Goal: Transaction & Acquisition: Book appointment/travel/reservation

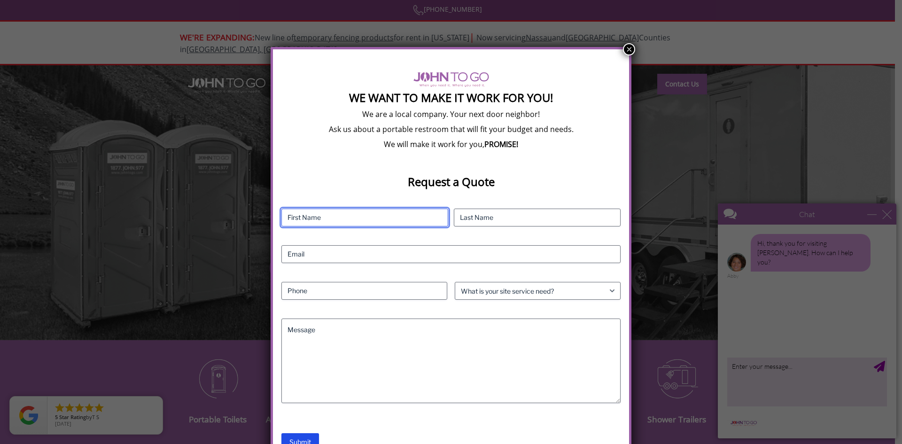
click at [368, 226] on input "First" at bounding box center [364, 218] width 167 height 18
type input "Julia"
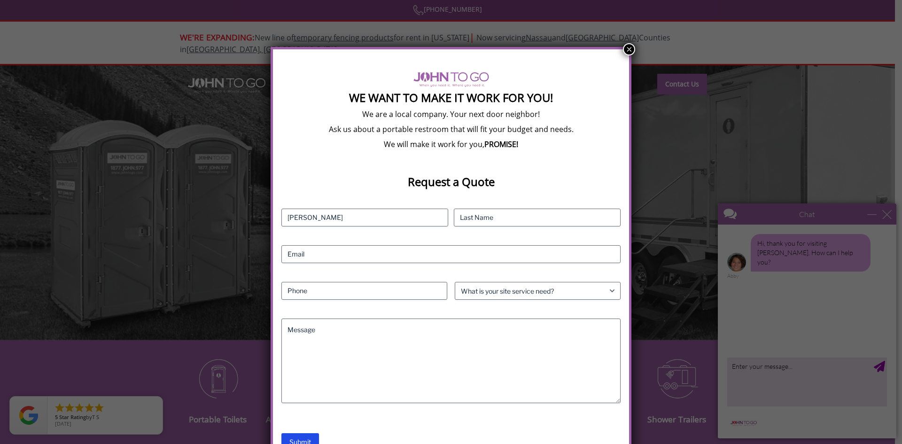
type input "Novellino"
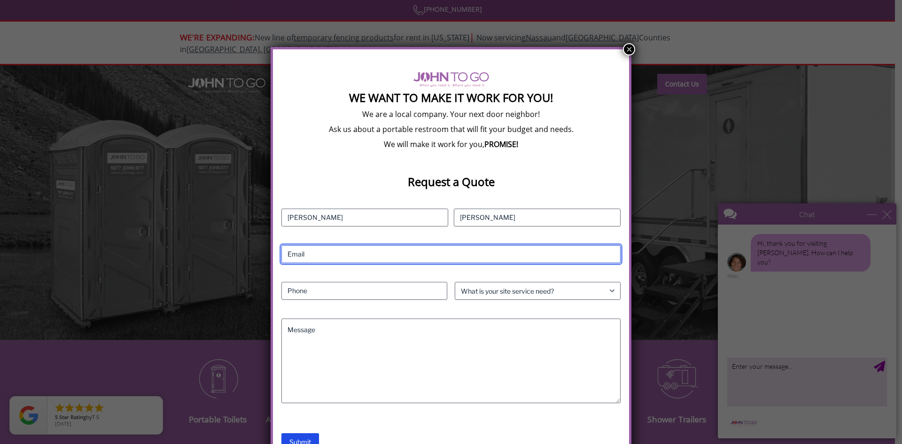
type input "julia@kskagency.com"
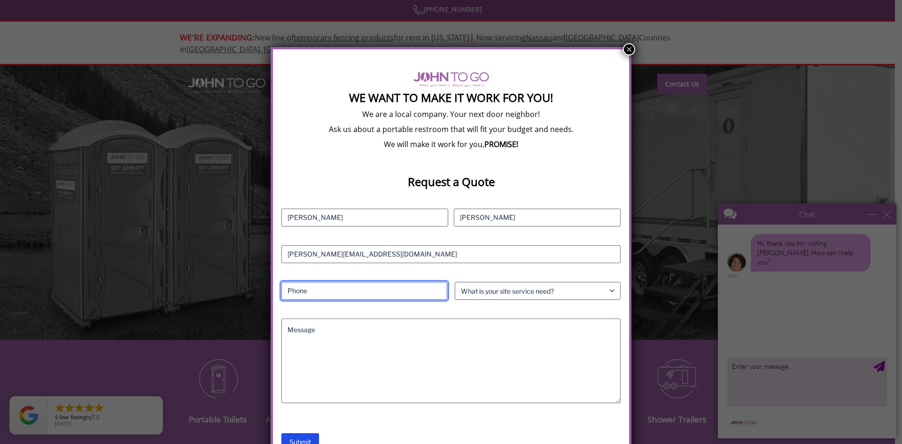
type input "4075093462"
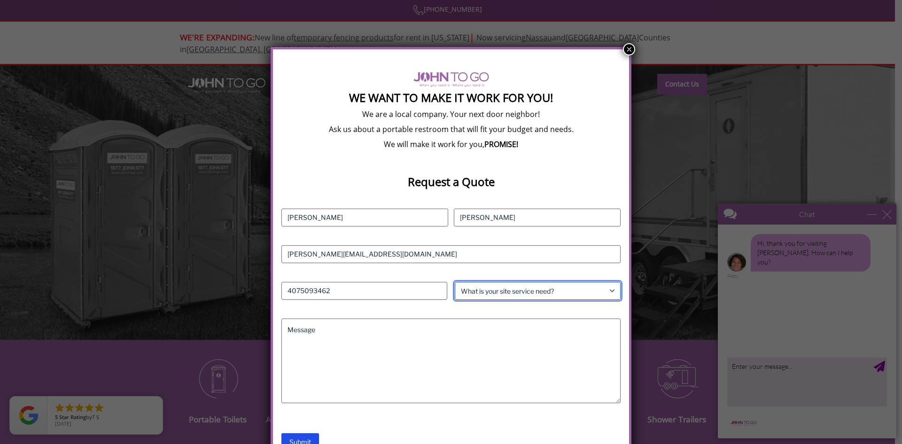
click at [530, 300] on select "What is your site service need? Consumer Construction - Commercial Construction…" at bounding box center [538, 291] width 166 height 18
select select "Event"
click at [455, 291] on select "What is your site service need? Consumer Construction - Commercial Construction…" at bounding box center [538, 291] width 166 height 18
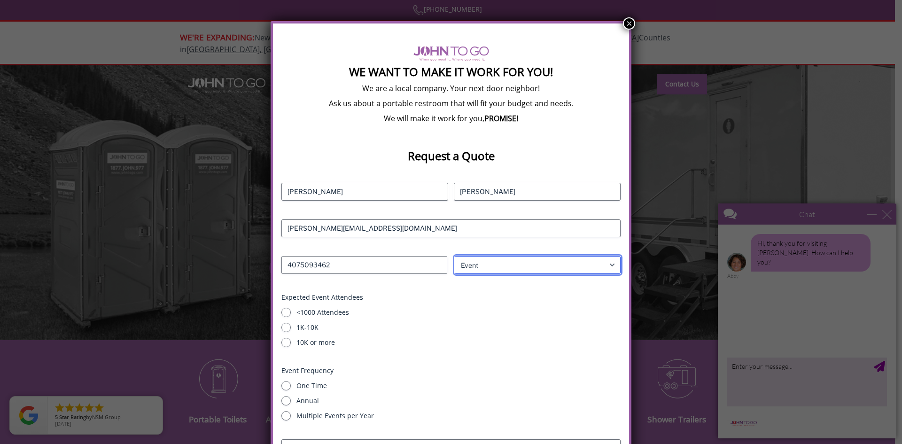
scroll to position [63, 0]
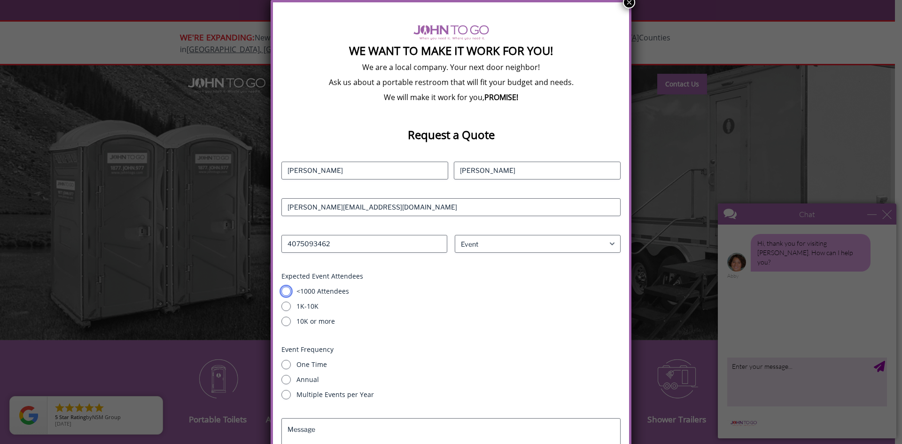
click at [287, 296] on input "<1000 Attendees" at bounding box center [285, 291] width 9 height 9
radio input "true"
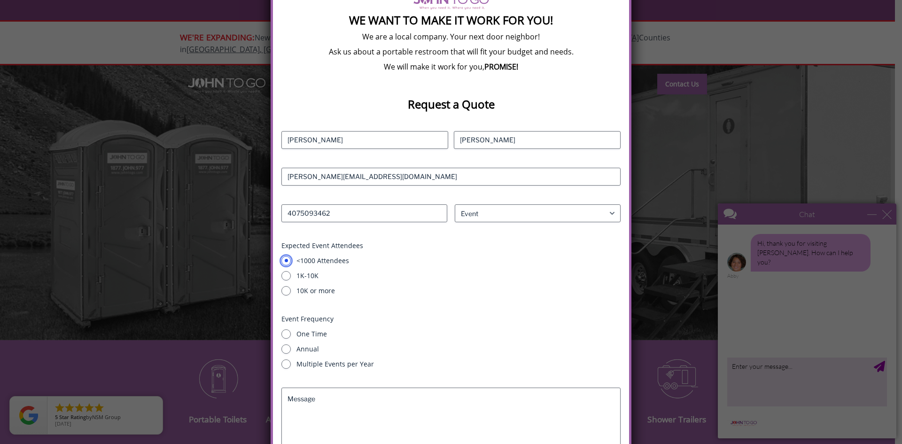
scroll to position [110, 0]
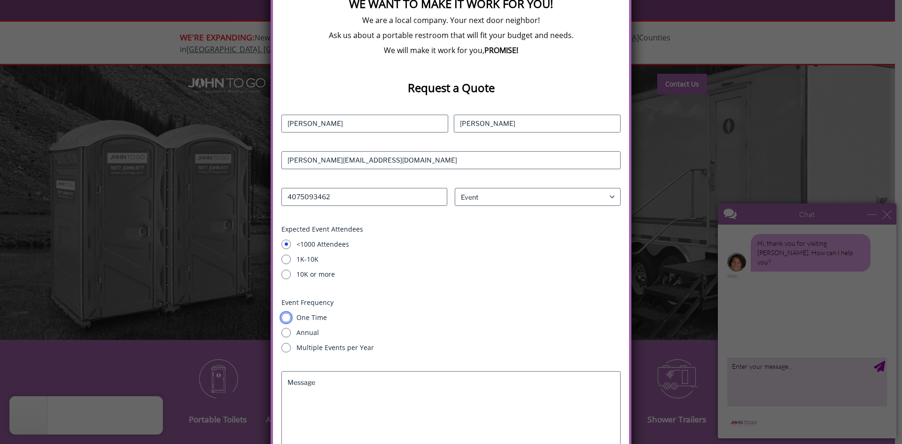
click at [289, 322] on input "One Time" at bounding box center [285, 317] width 9 height 9
radio input "true"
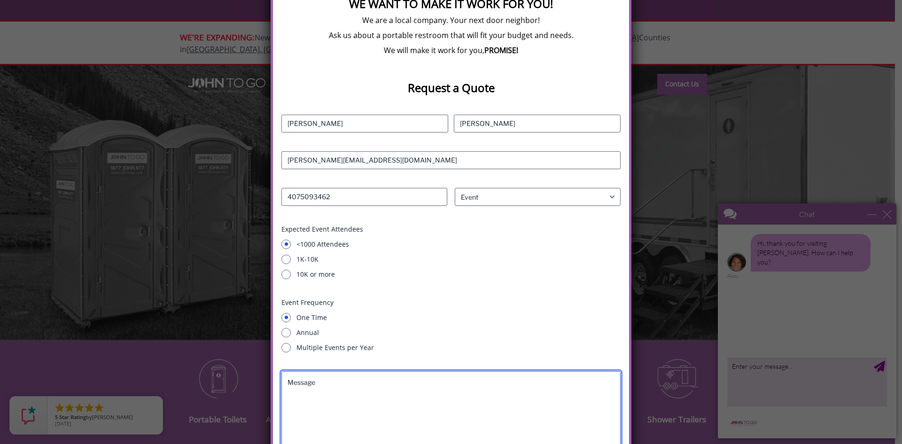
drag, startPoint x: 326, startPoint y: 389, endPoint x: 339, endPoint y: 390, distance: 13.2
click at [327, 389] on textarea "Message" at bounding box center [450, 413] width 339 height 85
type textarea "c"
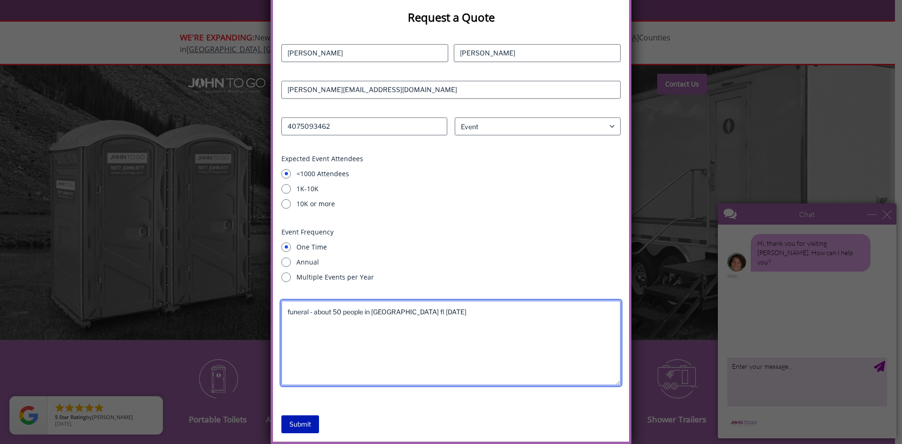
type textarea "funeral - about 50 people in Alva fl 10/25/2025"
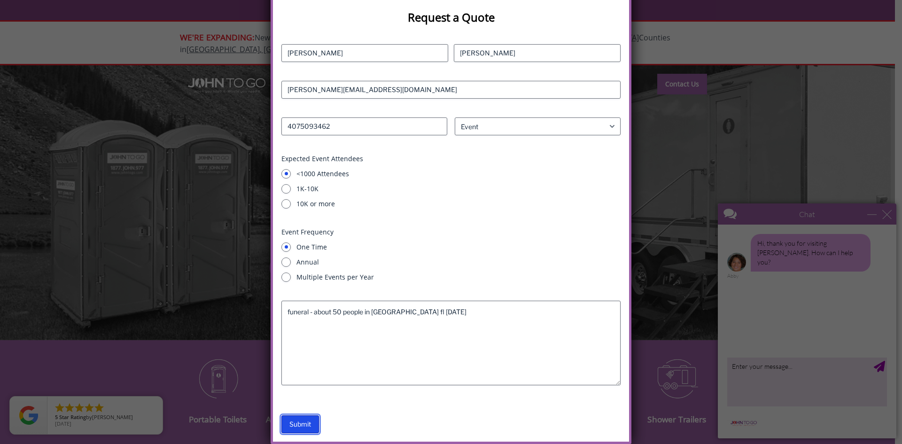
click at [303, 427] on input "Submit" at bounding box center [300, 424] width 38 height 18
click at [888, 215] on div "We Want To Make It Work For You! We are a local company. Your next door neighbo…" at bounding box center [451, 222] width 902 height 444
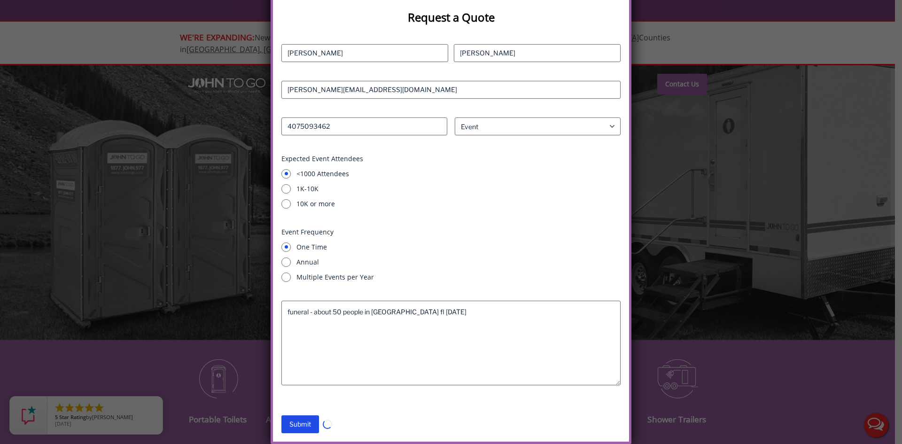
scroll to position [0, 0]
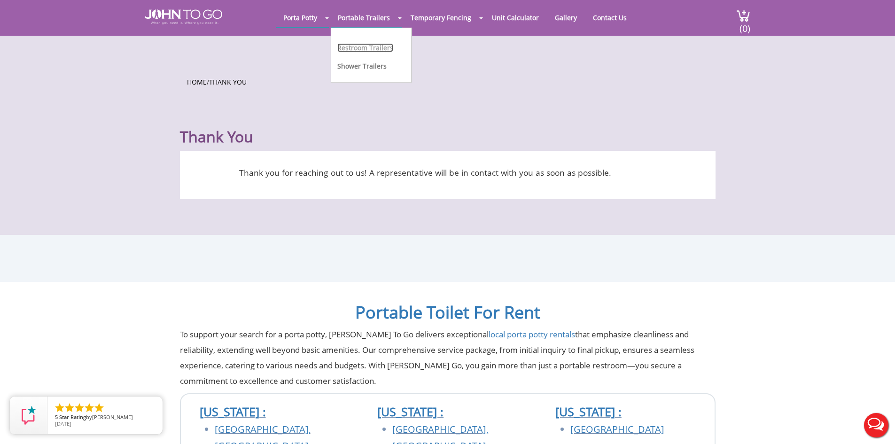
click at [361, 49] on link "Restroom Trailers" at bounding box center [365, 47] width 56 height 9
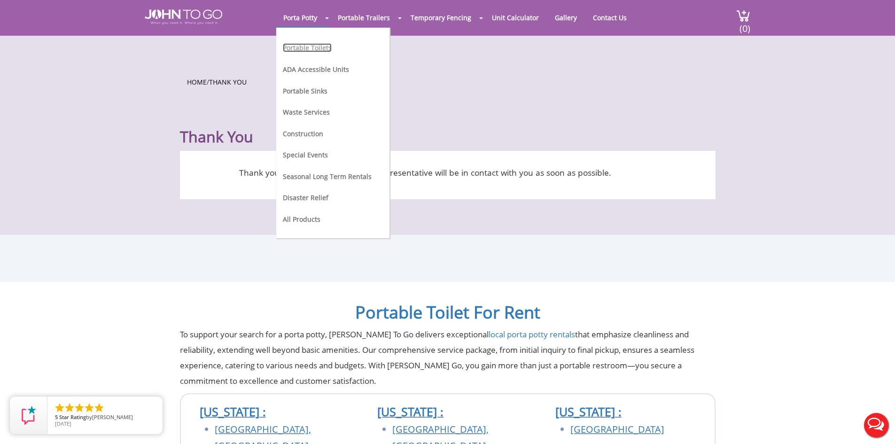
click at [297, 50] on link "Portable Toilets" at bounding box center [307, 47] width 49 height 9
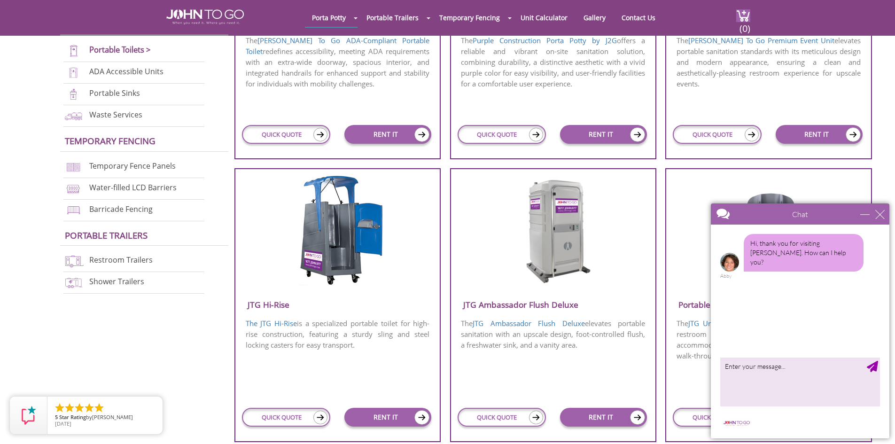
scroll to position [517, 0]
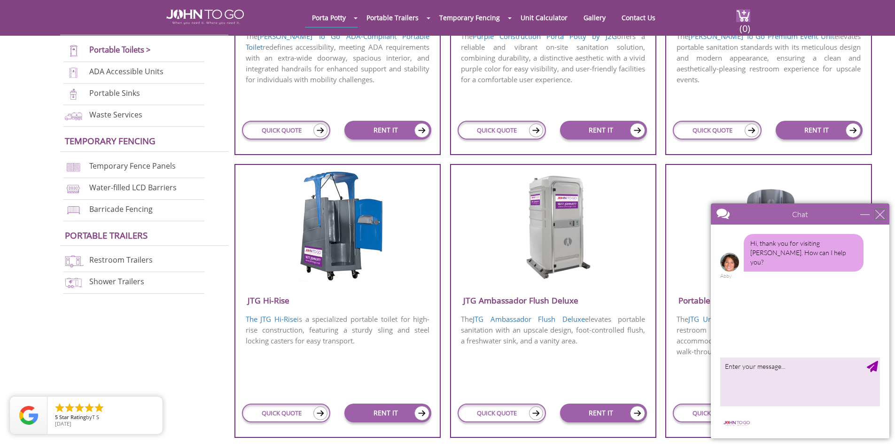
click at [882, 211] on div "close" at bounding box center [879, 214] width 9 height 9
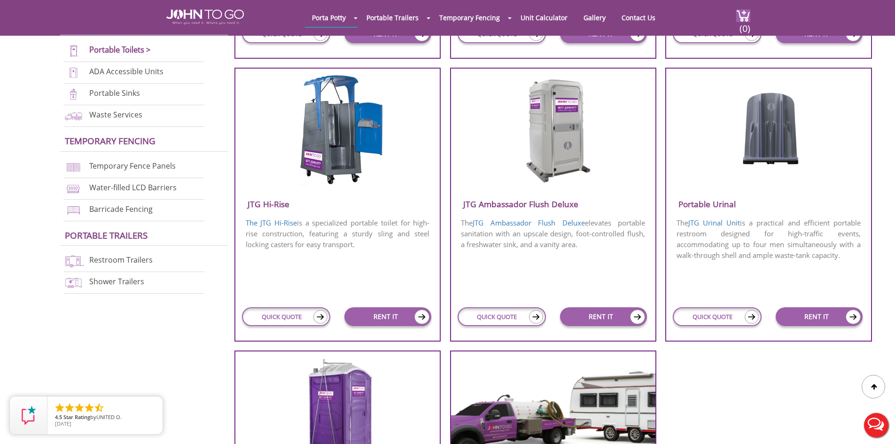
scroll to position [611, 0]
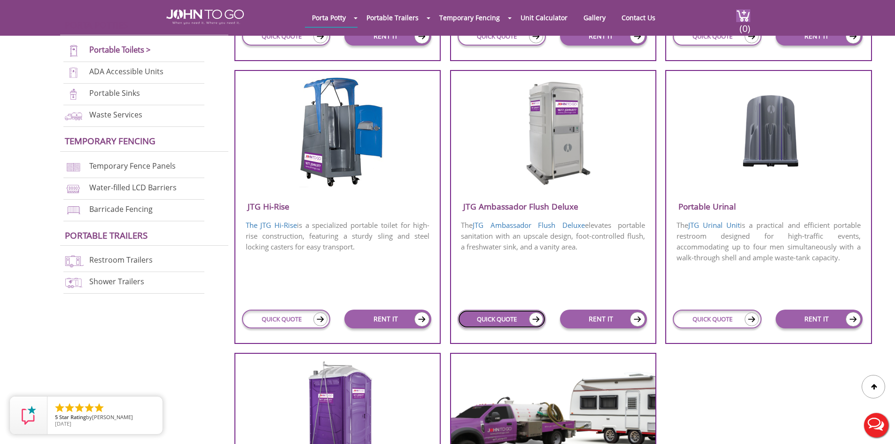
click at [504, 318] on link "QUICK QUOTE" at bounding box center [502, 319] width 88 height 19
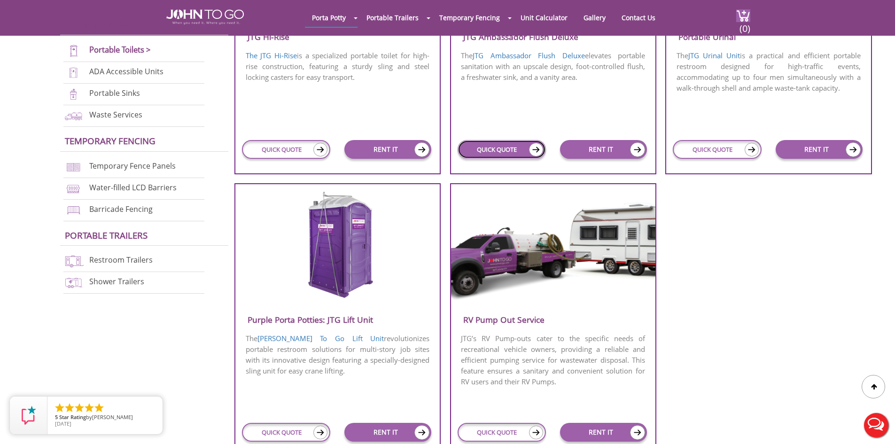
scroll to position [799, 0]
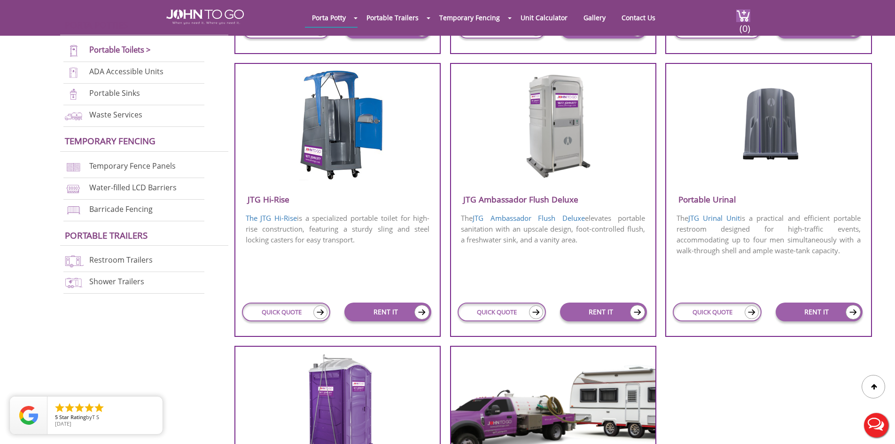
scroll to position [601, 0]
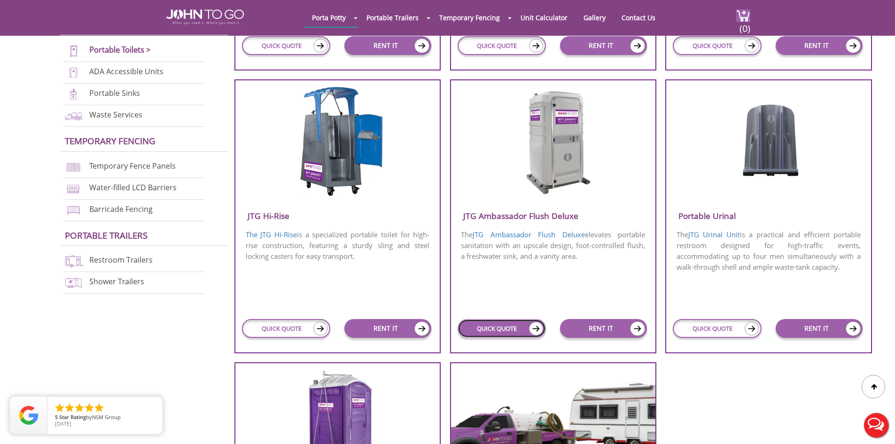
click at [506, 327] on link "QUICK QUOTE" at bounding box center [502, 328] width 88 height 19
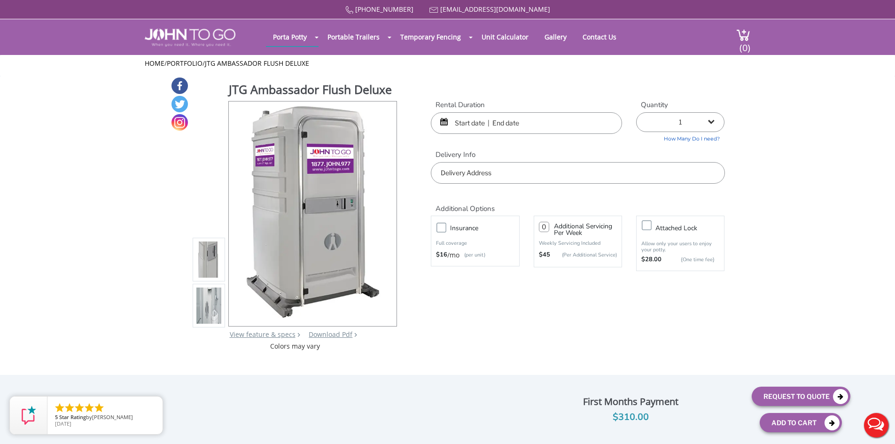
click at [484, 125] on input "text" at bounding box center [526, 123] width 191 height 22
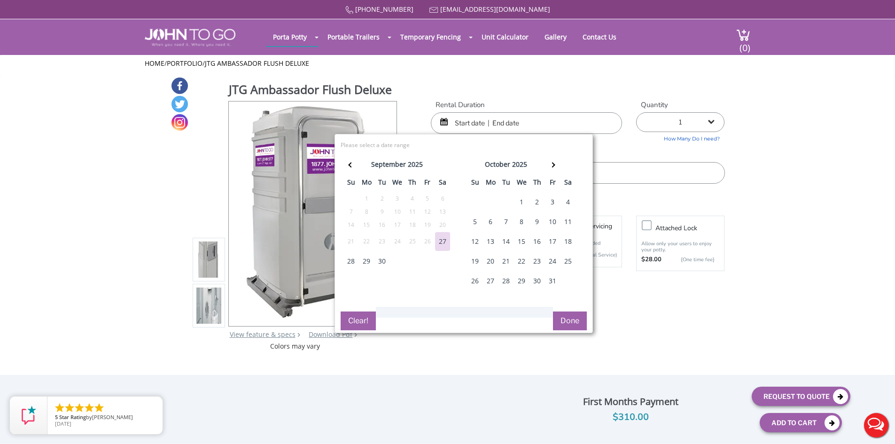
click at [567, 264] on div "25" at bounding box center [567, 261] width 15 height 19
click at [570, 264] on div "25" at bounding box center [567, 261] width 15 height 19
type input "10/25/2025 to 10/25/2025"
click at [577, 321] on button "Done" at bounding box center [570, 320] width 34 height 19
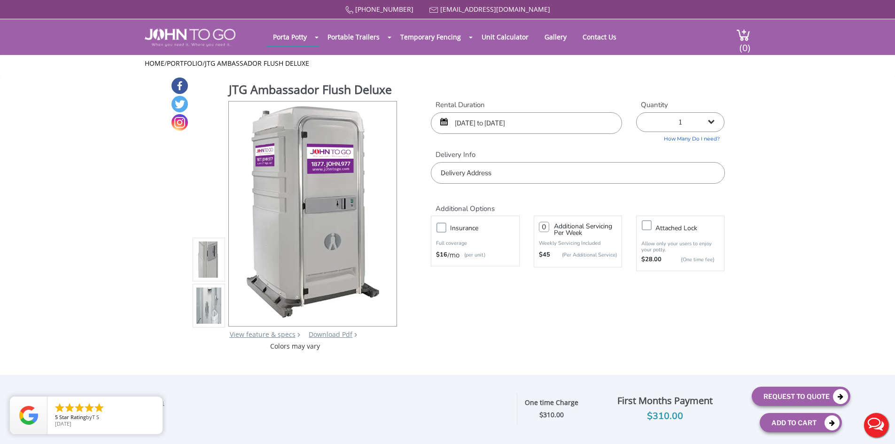
click at [525, 175] on input "text" at bounding box center [578, 173] width 294 height 22
paste input "17341 Frank Rd, Alva, FL 33920"
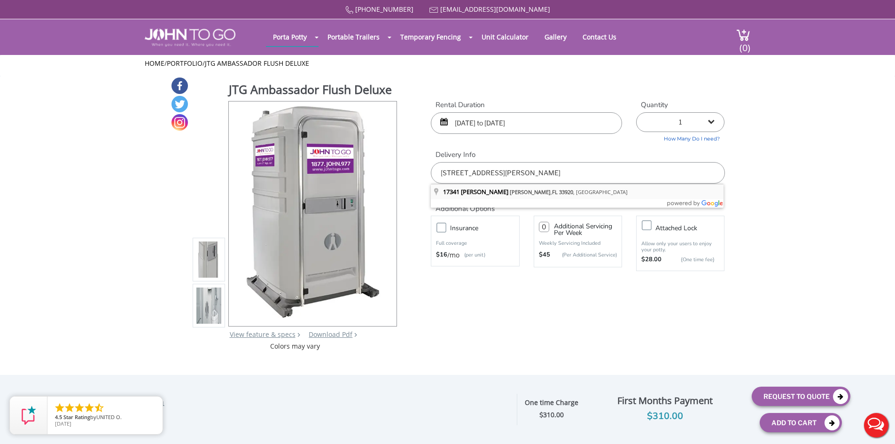
type input "17341 Frank Rd, Alva, FL 33920, USA"
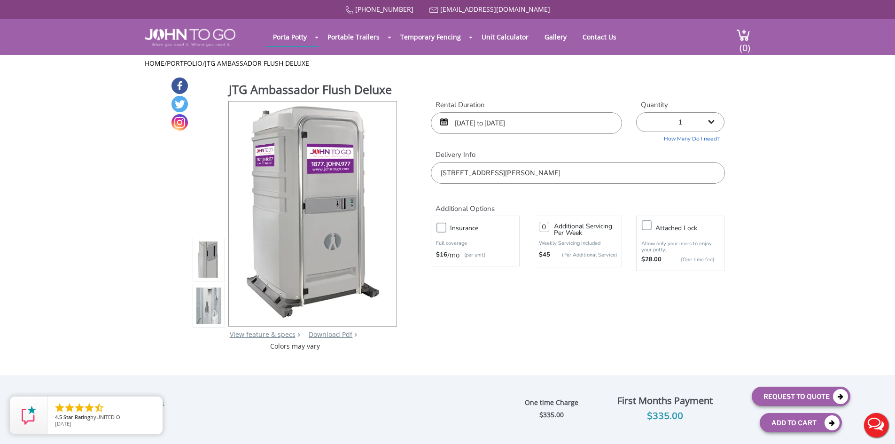
click at [445, 230] on label "Insurance" at bounding box center [484, 228] width 78 height 12
click at [0, 0] on input "Insurance" at bounding box center [0, 0] width 0 height 0
click at [210, 309] on img at bounding box center [208, 305] width 25 height 221
click at [212, 269] on img at bounding box center [208, 259] width 25 height 221
click at [210, 310] on img at bounding box center [208, 305] width 25 height 221
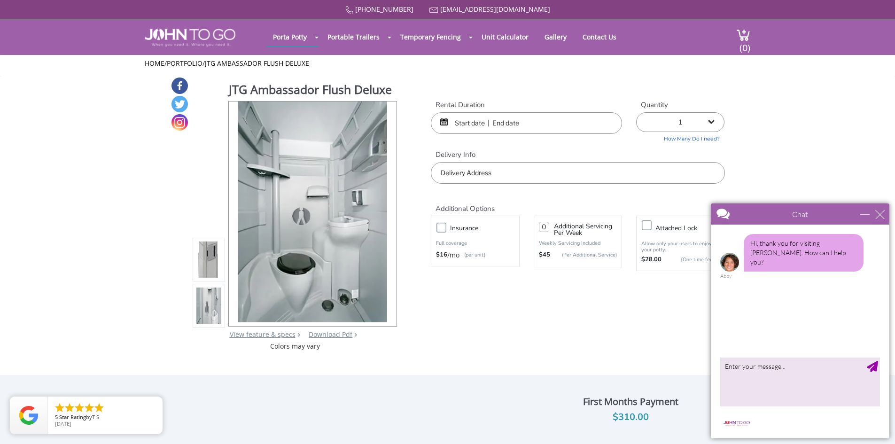
click at [885, 216] on div "Chat" at bounding box center [800, 213] width 179 height 21
click at [880, 216] on div "close" at bounding box center [879, 214] width 9 height 9
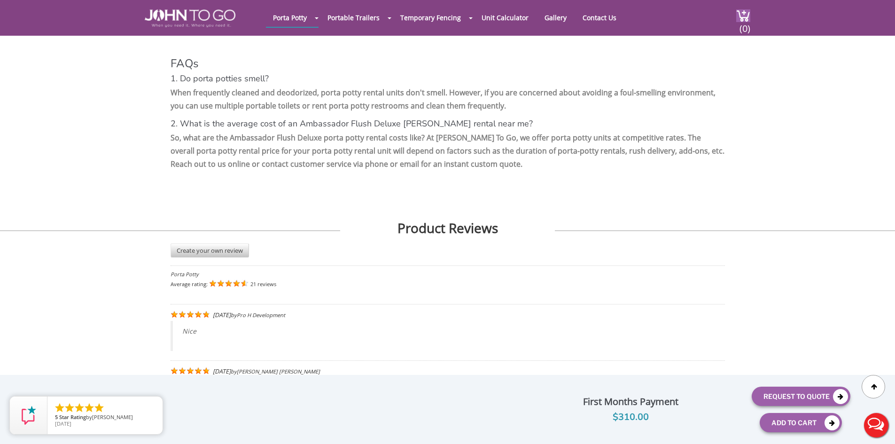
scroll to position [1926, 0]
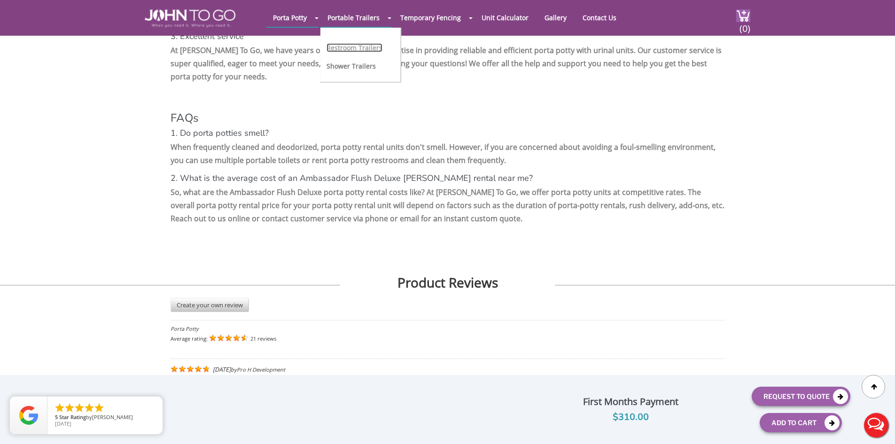
click at [348, 45] on link "Restroom Trailers" at bounding box center [354, 47] width 56 height 9
